Goal: Find specific page/section: Find specific page/section

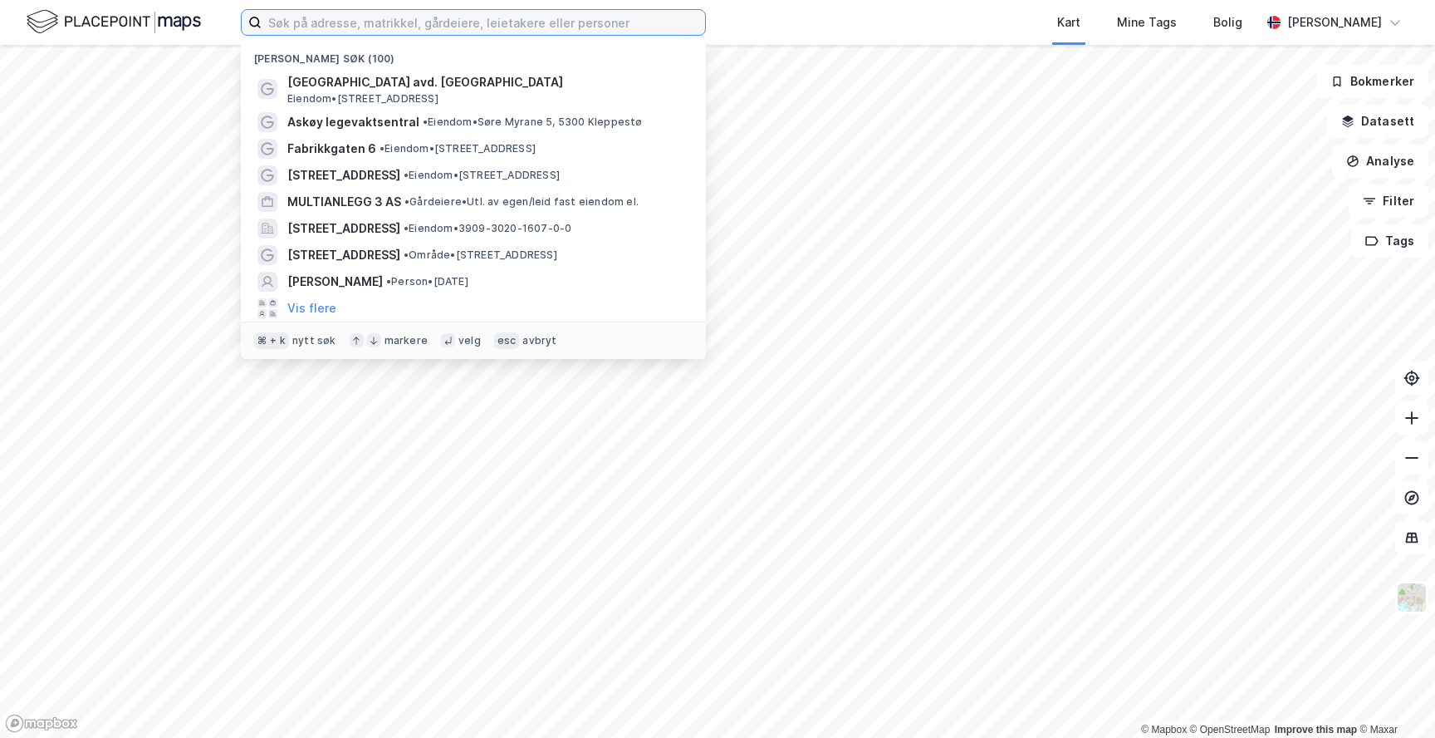
click at [561, 25] on input at bounding box center [484, 22] width 444 height 25
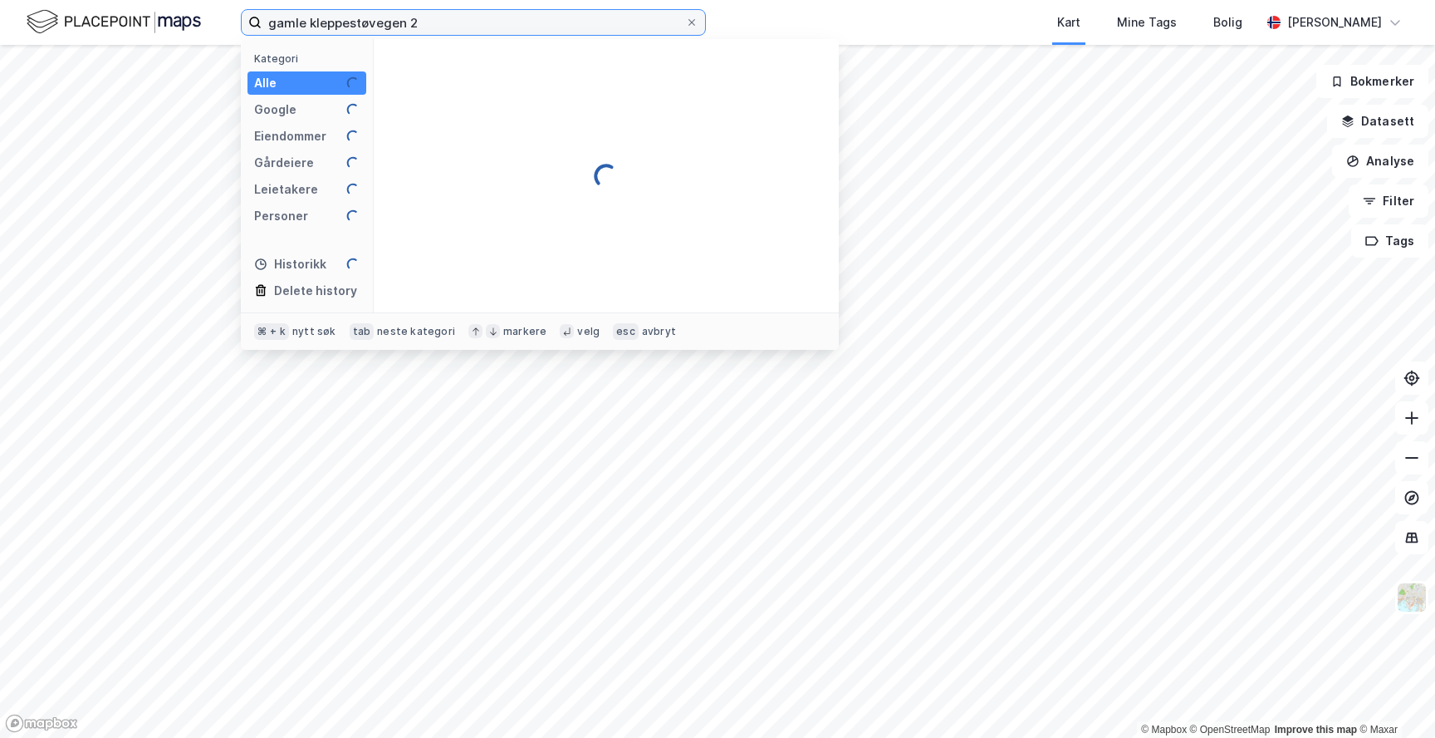
type input "gamle kleppestøvegen 2"
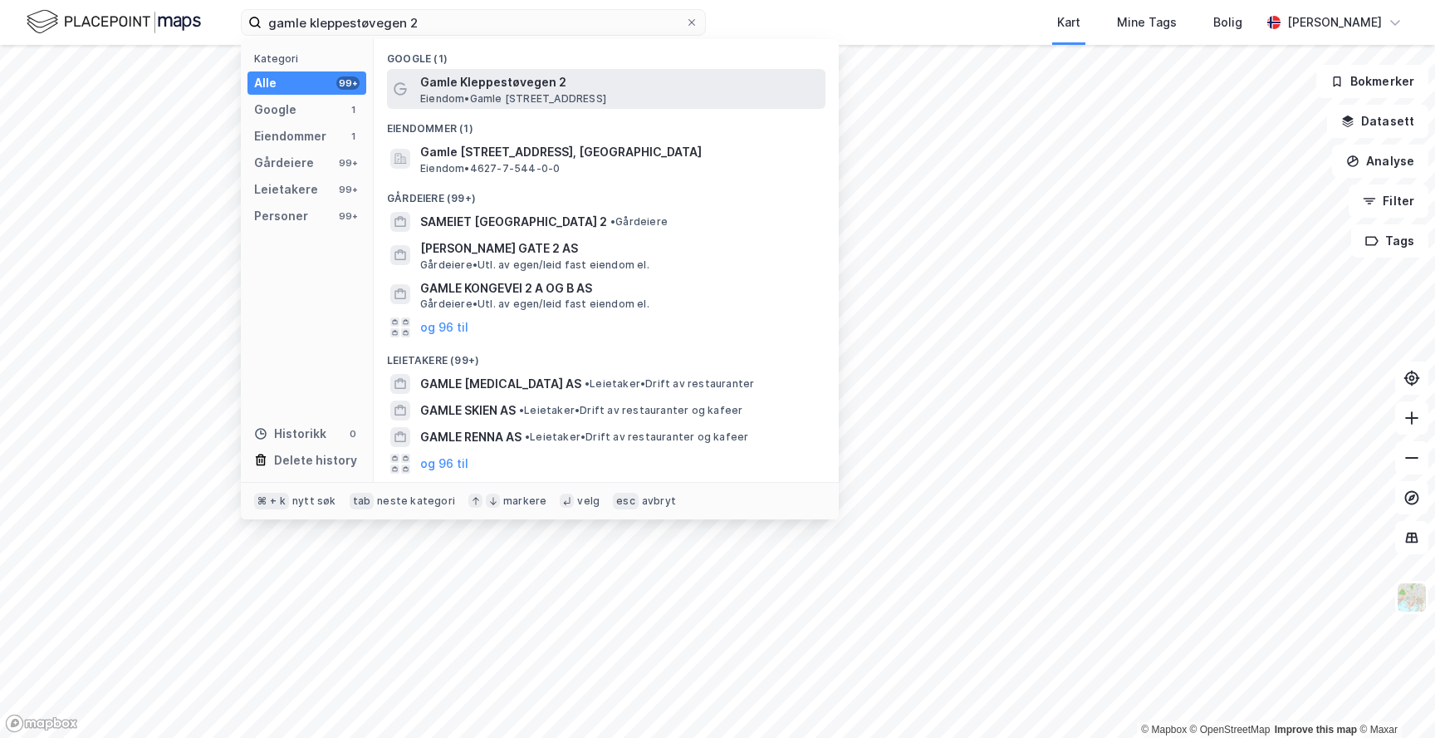
click at [550, 86] on span "Gamle Kleppestøvegen 2" at bounding box center [619, 82] width 399 height 20
